Goal: Communication & Community: Answer question/provide support

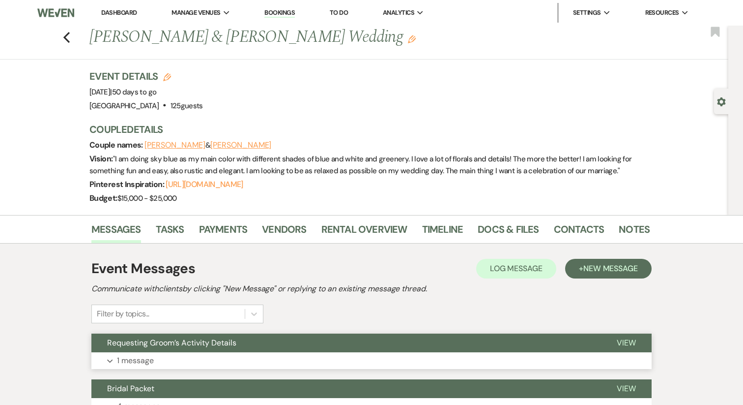
click at [188, 354] on button "Expand 1 message" at bounding box center [371, 360] width 561 height 17
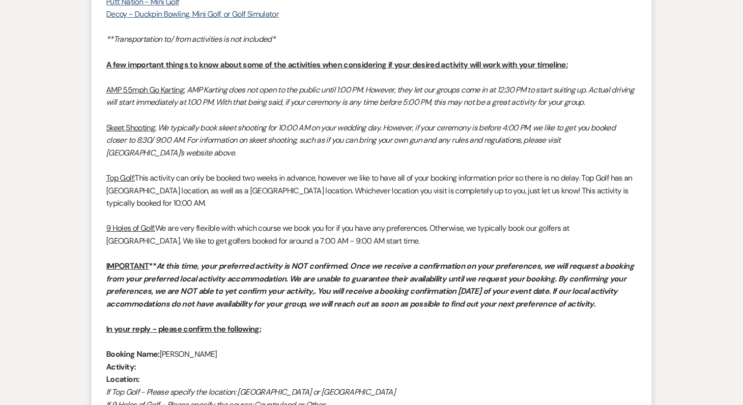
scroll to position [1009, 0]
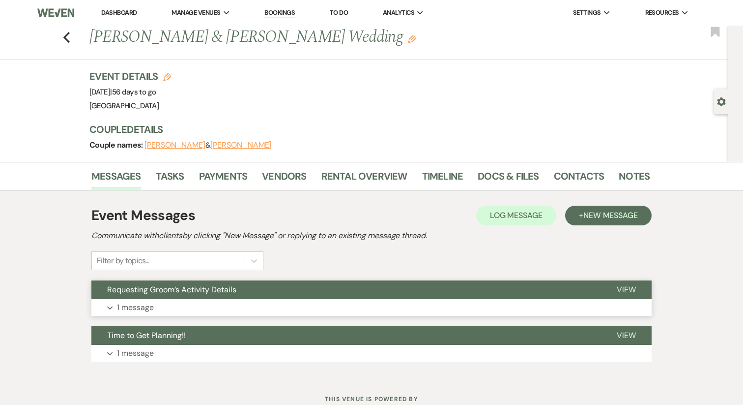
click at [244, 304] on button "Expand 1 message" at bounding box center [371, 307] width 561 height 17
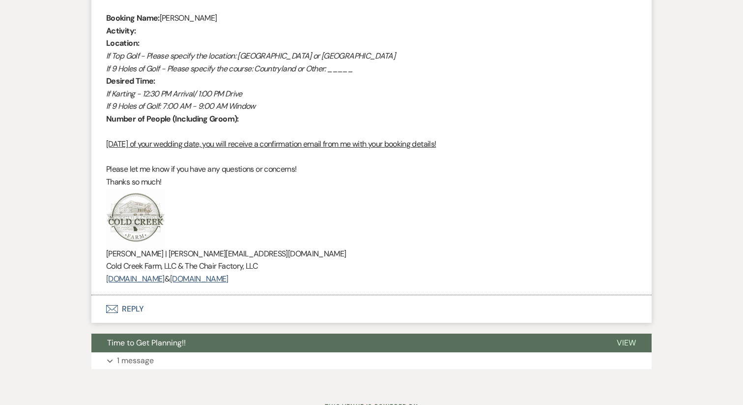
scroll to position [910, 0]
